Goal: Task Accomplishment & Management: Manage account settings

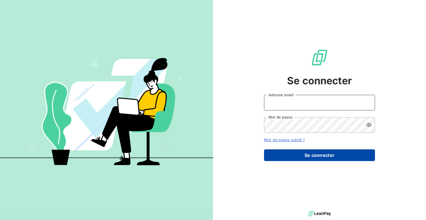
type input "[EMAIL_ADDRESS][DOMAIN_NAME]"
click at [327, 156] on button "Se connecter" at bounding box center [319, 155] width 111 height 12
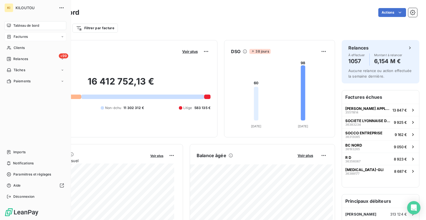
click at [21, 34] on div "Factures" at bounding box center [35, 36] width 62 height 9
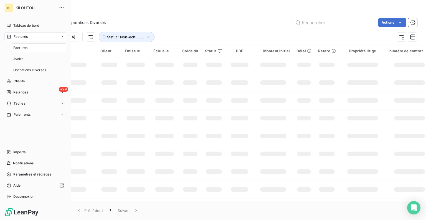
click at [19, 44] on div "Factures" at bounding box center [38, 47] width 55 height 9
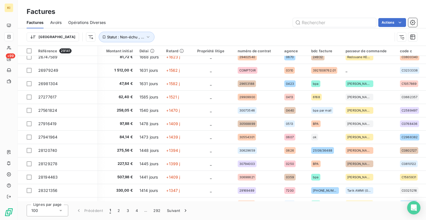
scroll to position [210, 220]
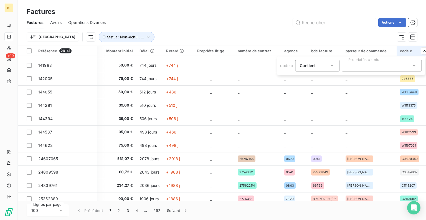
click at [422, 50] on html "KI +99 Factures Factures Avoirs Opérations Diverses Actions Trier Statut : Non-…" at bounding box center [213, 110] width 426 height 220
click at [288, 40] on div "Trier Statut : Non-échu , ..." at bounding box center [210, 37] width 366 height 11
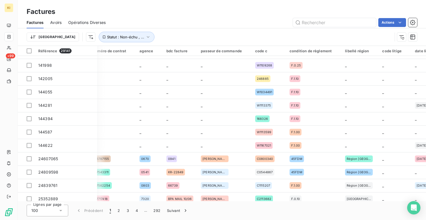
scroll to position [210, 400]
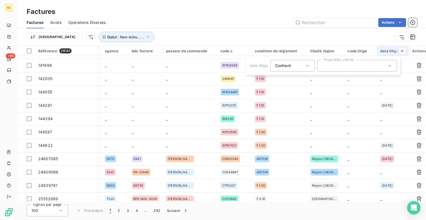
click at [293, 67] on div "Contient is" at bounding box center [289, 66] width 29 height 8
click at [293, 67] on div "Contient" at bounding box center [289, 66] width 29 height 8
click at [390, 66] on icon at bounding box center [389, 65] width 3 height 1
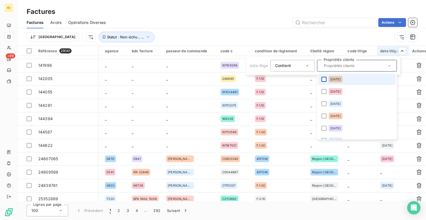
click at [323, 80] on div at bounding box center [324, 79] width 5 height 5
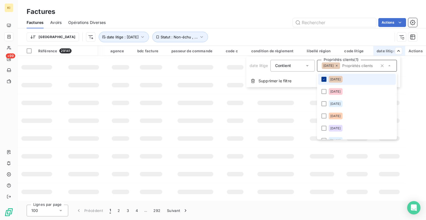
scroll to position [0, 0]
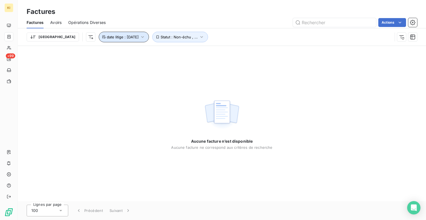
click at [109, 39] on span "date litige : [DATE]" at bounding box center [123, 37] width 32 height 4
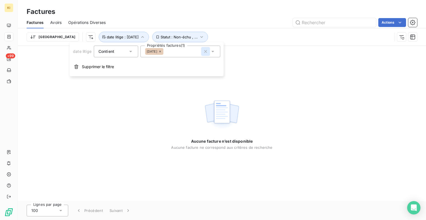
click at [204, 50] on icon "button" at bounding box center [206, 52] width 6 height 6
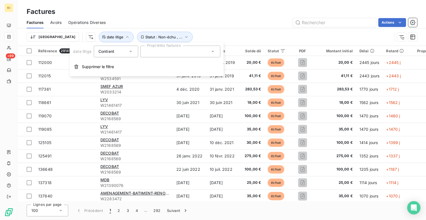
click at [213, 51] on icon at bounding box center [213, 52] width 6 height 6
click at [211, 51] on icon at bounding box center [213, 52] width 6 height 6
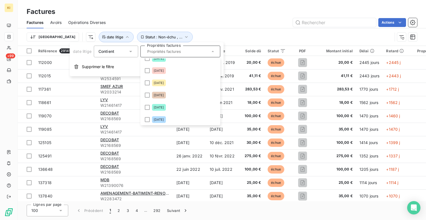
scroll to position [141, 0]
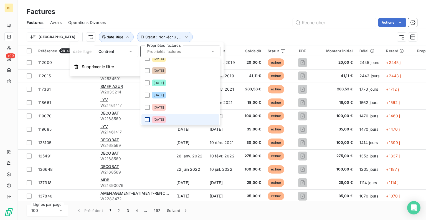
click at [147, 121] on div at bounding box center [147, 119] width 5 height 5
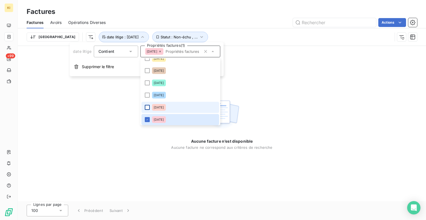
click at [146, 107] on div at bounding box center [147, 107] width 5 height 5
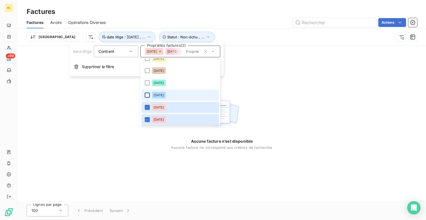
click at [145, 95] on div at bounding box center [147, 94] width 5 height 5
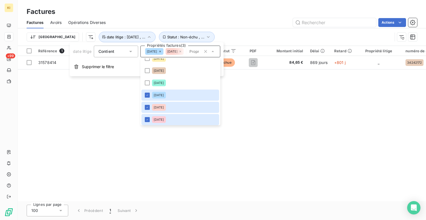
click at [331, 89] on div "Référence 1 Client Émise le Échue le Solde dû Statut PDF Montant initial Délai …" at bounding box center [222, 123] width 409 height 155
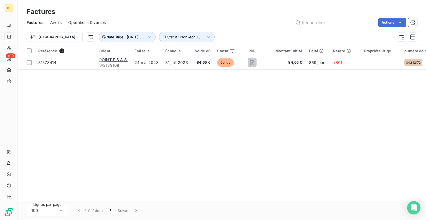
scroll to position [0, 0]
click at [206, 36] on icon "button" at bounding box center [209, 37] width 6 height 6
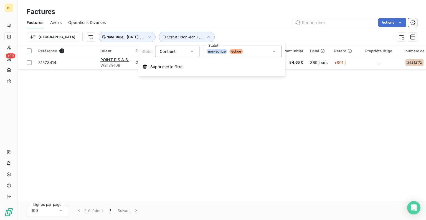
click at [260, 33] on div "Trier Statut : Non-échu , ... date litige : [DATE] , ..." at bounding box center [210, 37] width 366 height 11
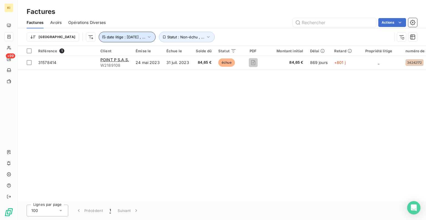
click at [147, 36] on icon "button" at bounding box center [150, 37] width 6 height 6
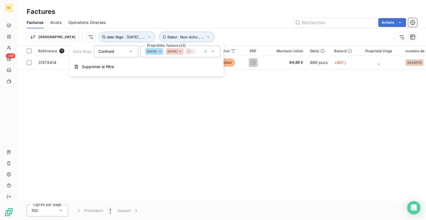
click at [162, 51] on icon at bounding box center [159, 51] width 3 height 3
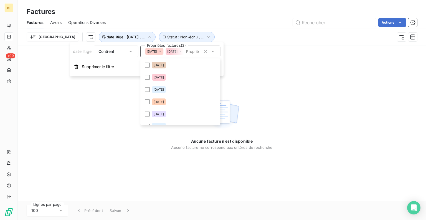
scroll to position [129, 0]
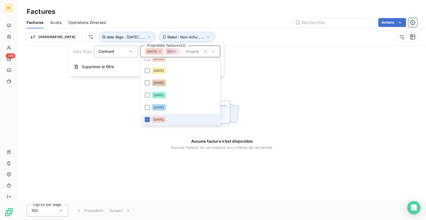
click at [161, 51] on icon at bounding box center [160, 52] width 2 height 2
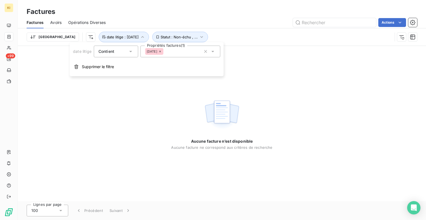
click at [161, 51] on icon at bounding box center [160, 52] width 2 height 2
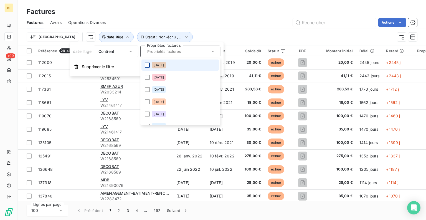
click at [147, 64] on div at bounding box center [147, 64] width 5 height 5
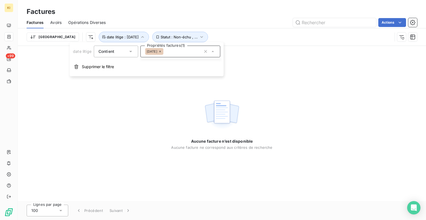
click at [162, 51] on icon at bounding box center [159, 51] width 3 height 3
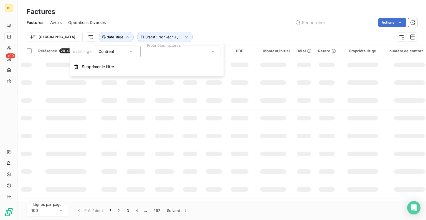
click at [218, 35] on div "Trier Statut : Non-échu , ... date litige" at bounding box center [210, 37] width 366 height 11
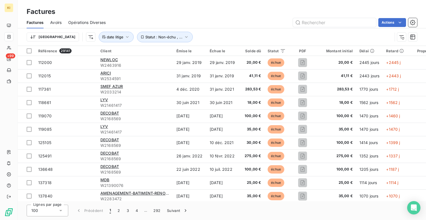
click at [218, 35] on div "Trier Statut : Non-échu , ... date litige" at bounding box center [210, 37] width 366 height 11
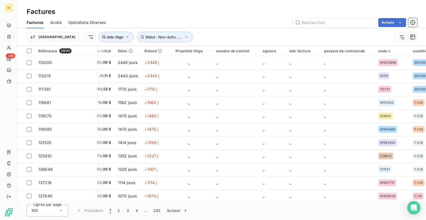
scroll to position [0, 235]
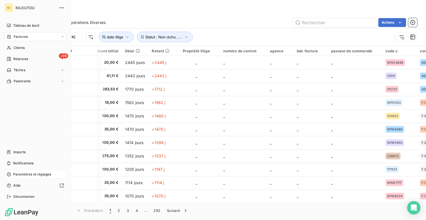
click at [25, 171] on div "Paramètres et réglages" at bounding box center [35, 174] width 62 height 9
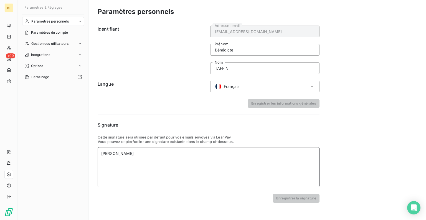
click at [141, 152] on div "[PERSON_NAME]" at bounding box center [208, 153] width 215 height 6
drag, startPoint x: 141, startPoint y: 153, endPoint x: 73, endPoint y: 147, distance: 67.9
click at [73, 147] on div "Paramètres & Réglages Paramètres personnels Paramètres du compte Gestion des ut…" at bounding box center [222, 110] width 409 height 220
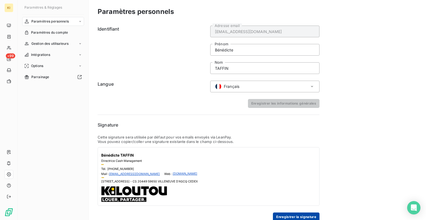
click at [282, 216] on button "Enregistrer la signature" at bounding box center [296, 216] width 47 height 9
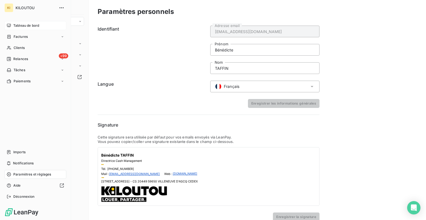
click at [8, 26] on icon at bounding box center [9, 25] width 4 height 4
